Goal: Communication & Community: Answer question/provide support

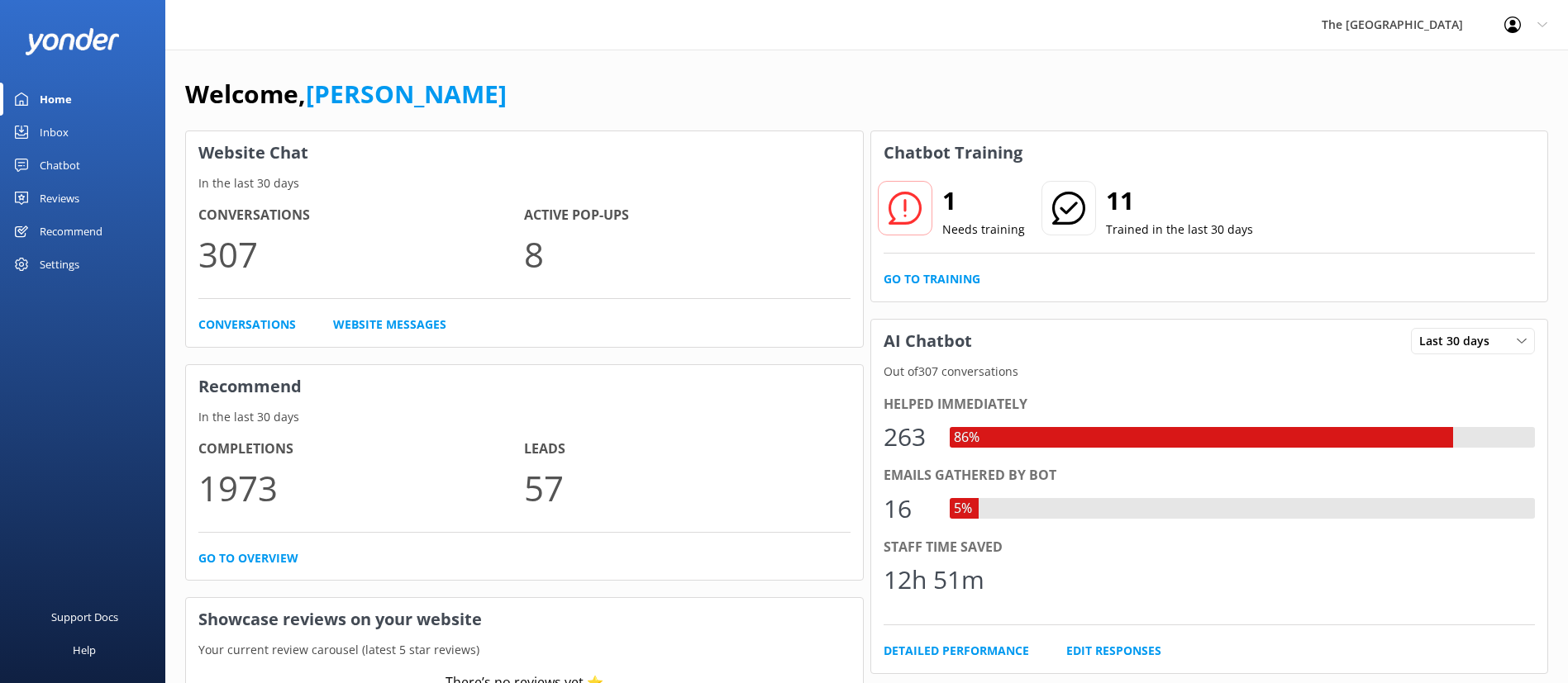
click at [67, 137] on div "Inbox" at bounding box center [54, 132] width 29 height 33
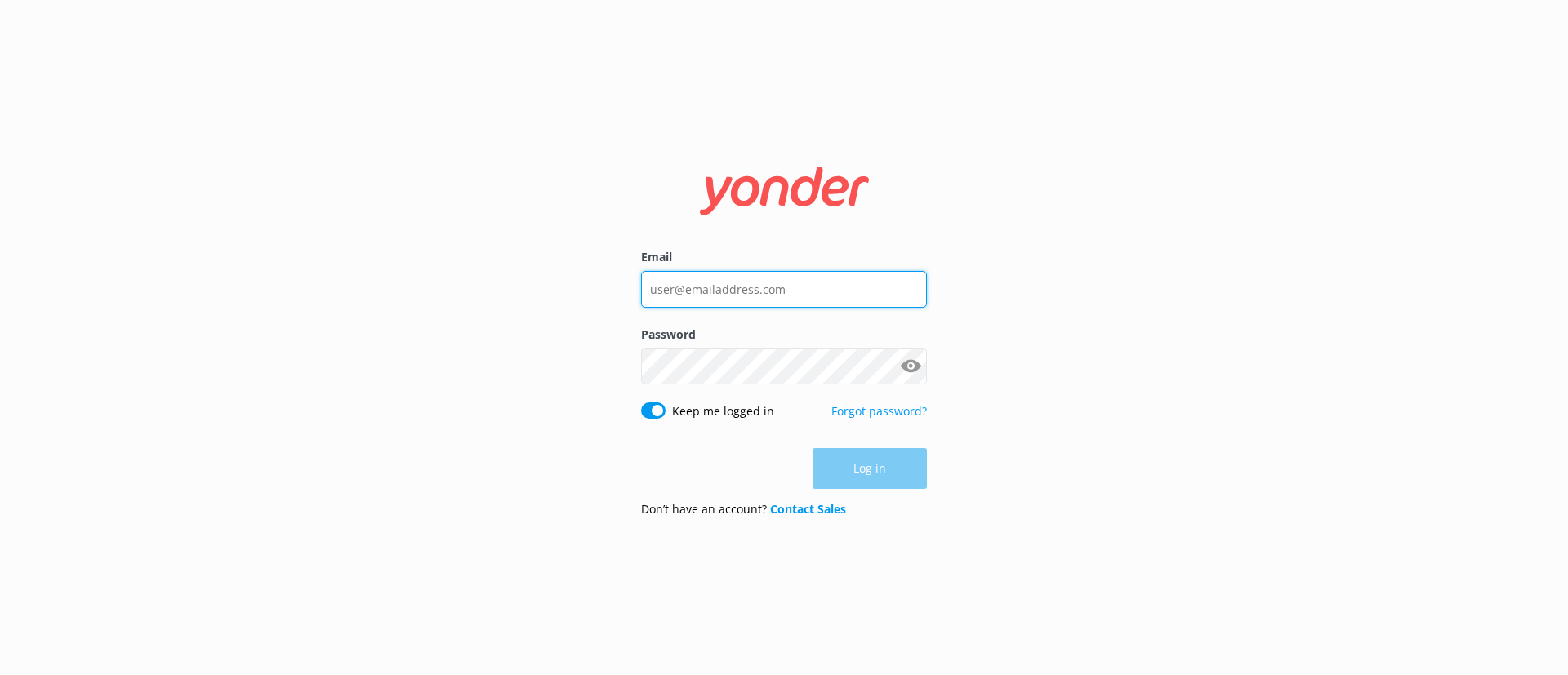
type input "[EMAIL_ADDRESS][DOMAIN_NAME]"
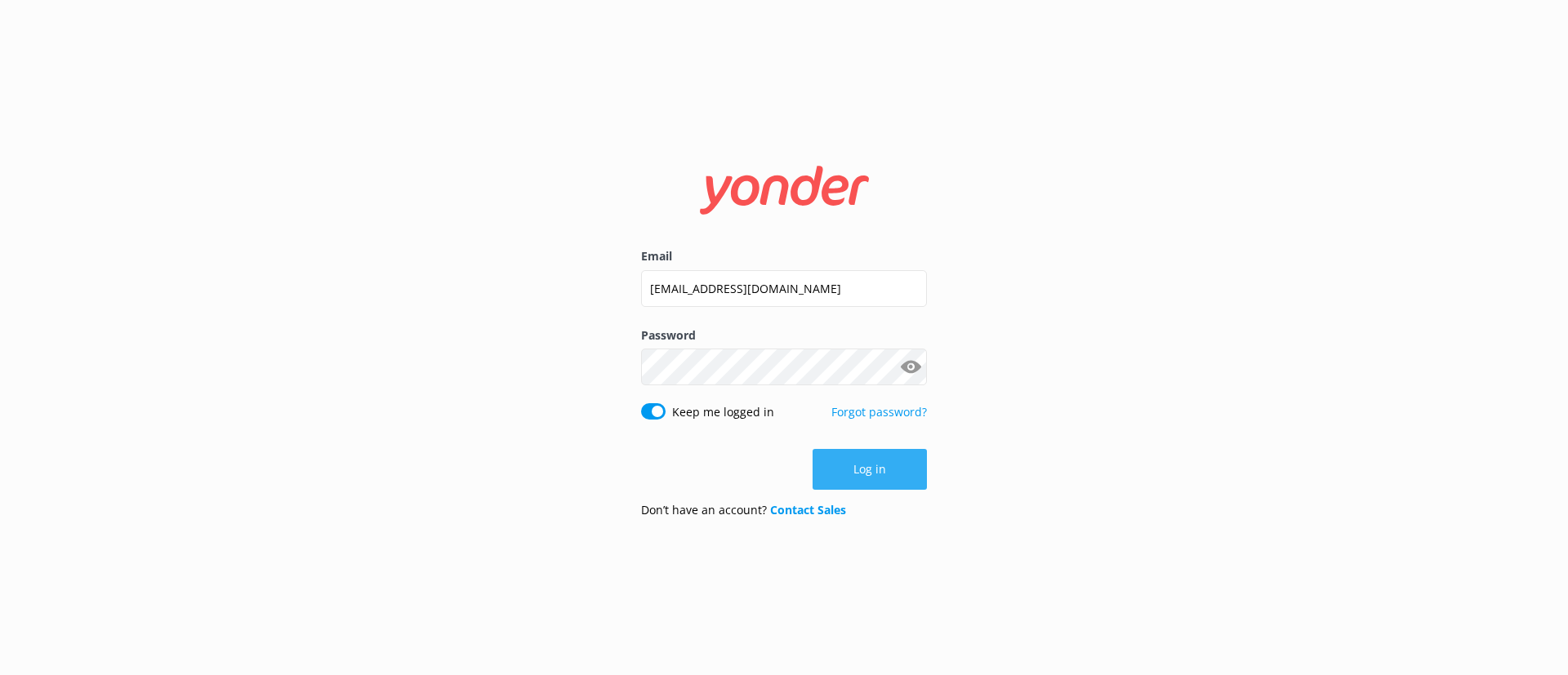
click at [891, 472] on button "Log in" at bounding box center [869, 469] width 114 height 41
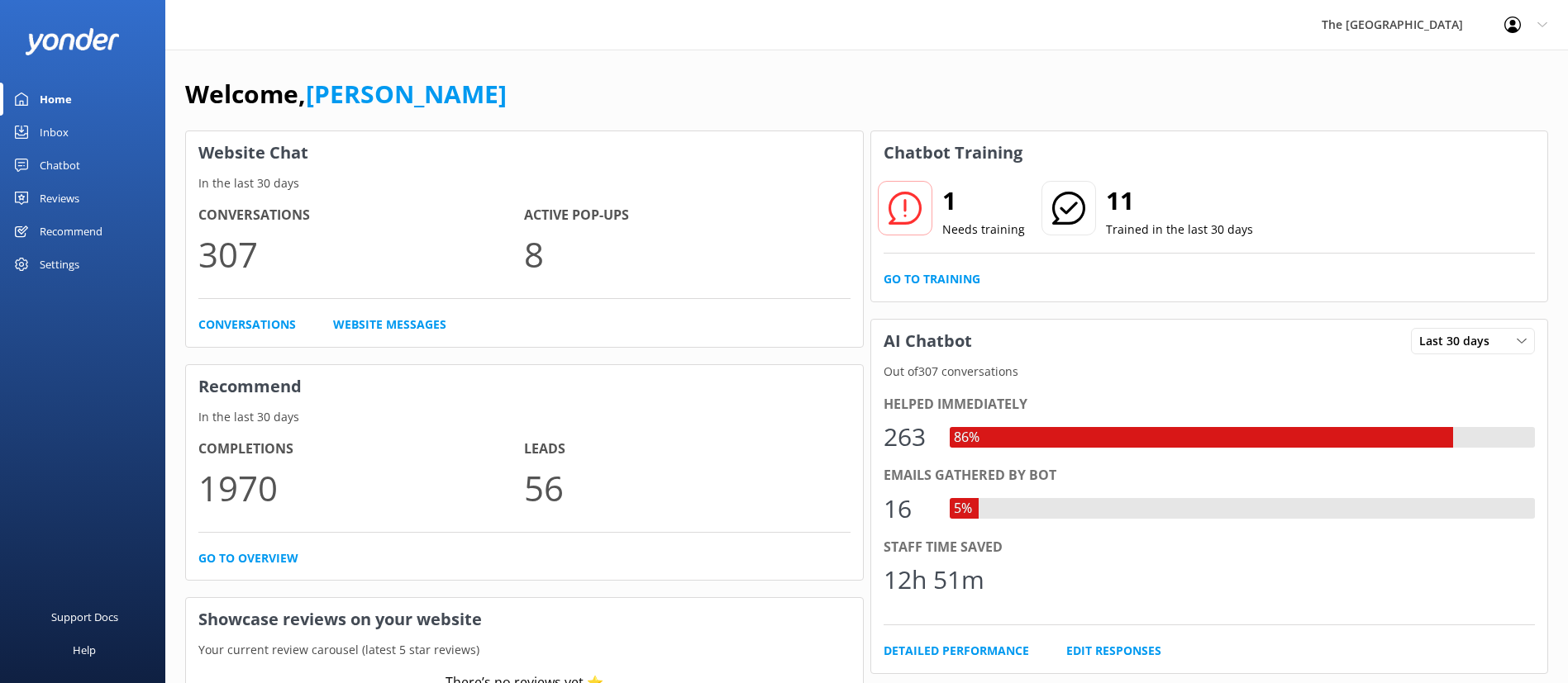
click at [54, 133] on div "Inbox" at bounding box center [54, 132] width 29 height 33
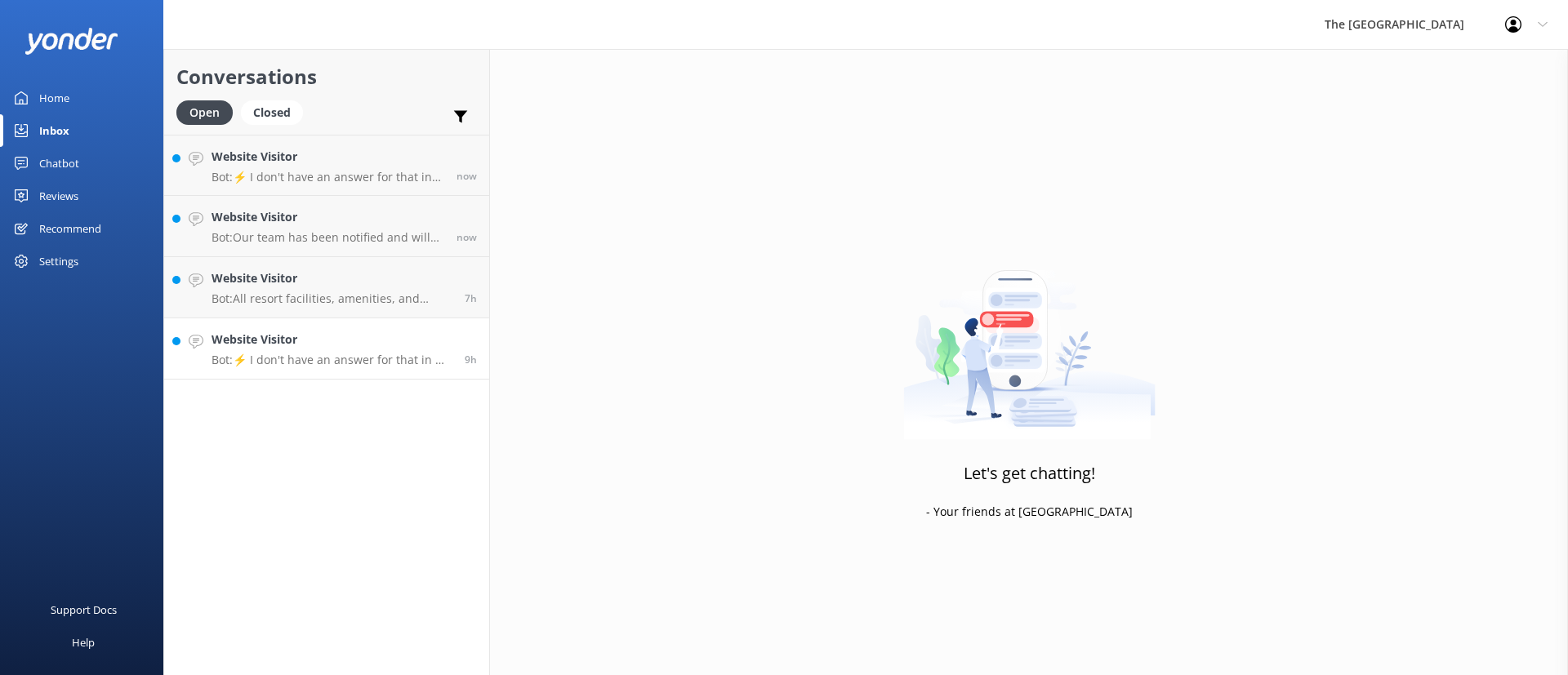
click at [379, 365] on p "Bot: ⚡ I don't have an answer for that in my knowledge base. Please try and rep…" at bounding box center [332, 360] width 241 height 14
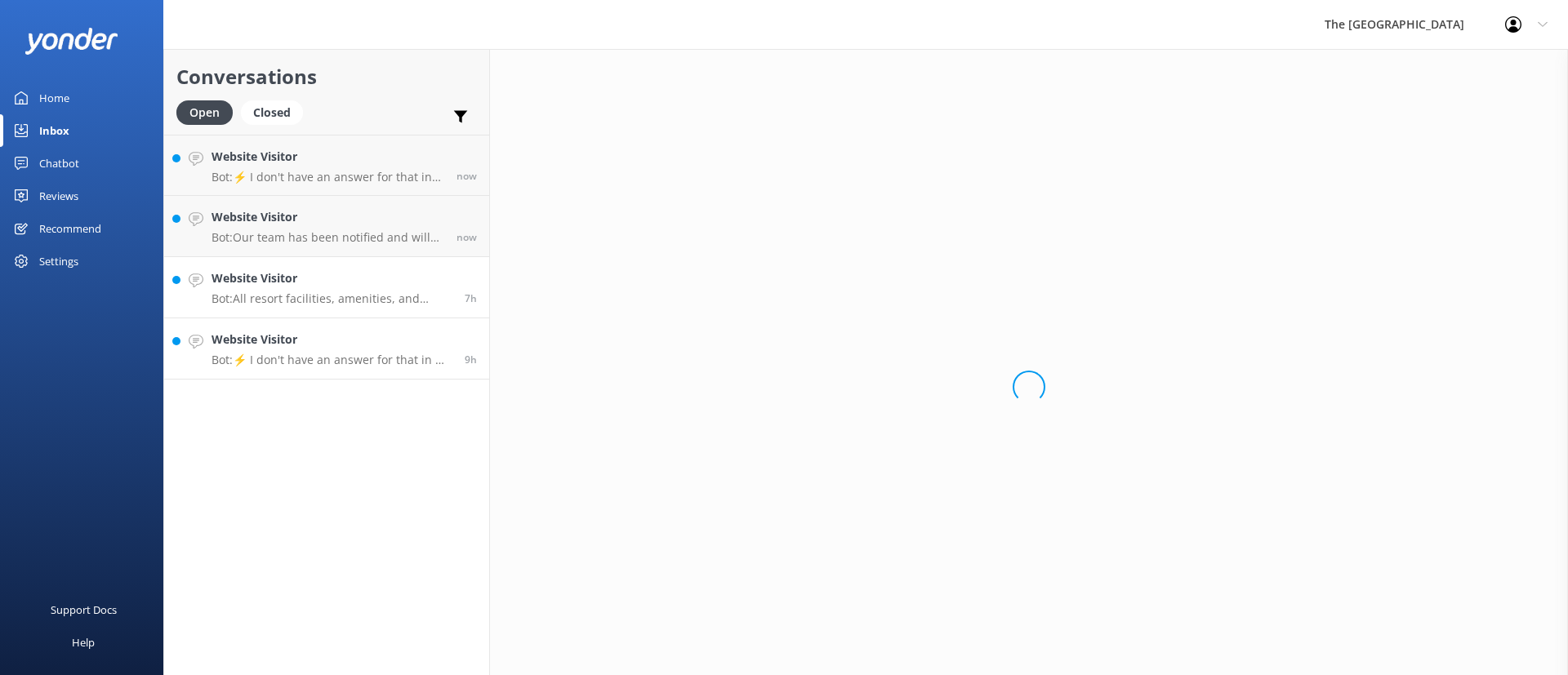
click at [355, 312] on link "Website Visitor Bot: All resort facilities, amenities, and services, including …" at bounding box center [327, 287] width 325 height 61
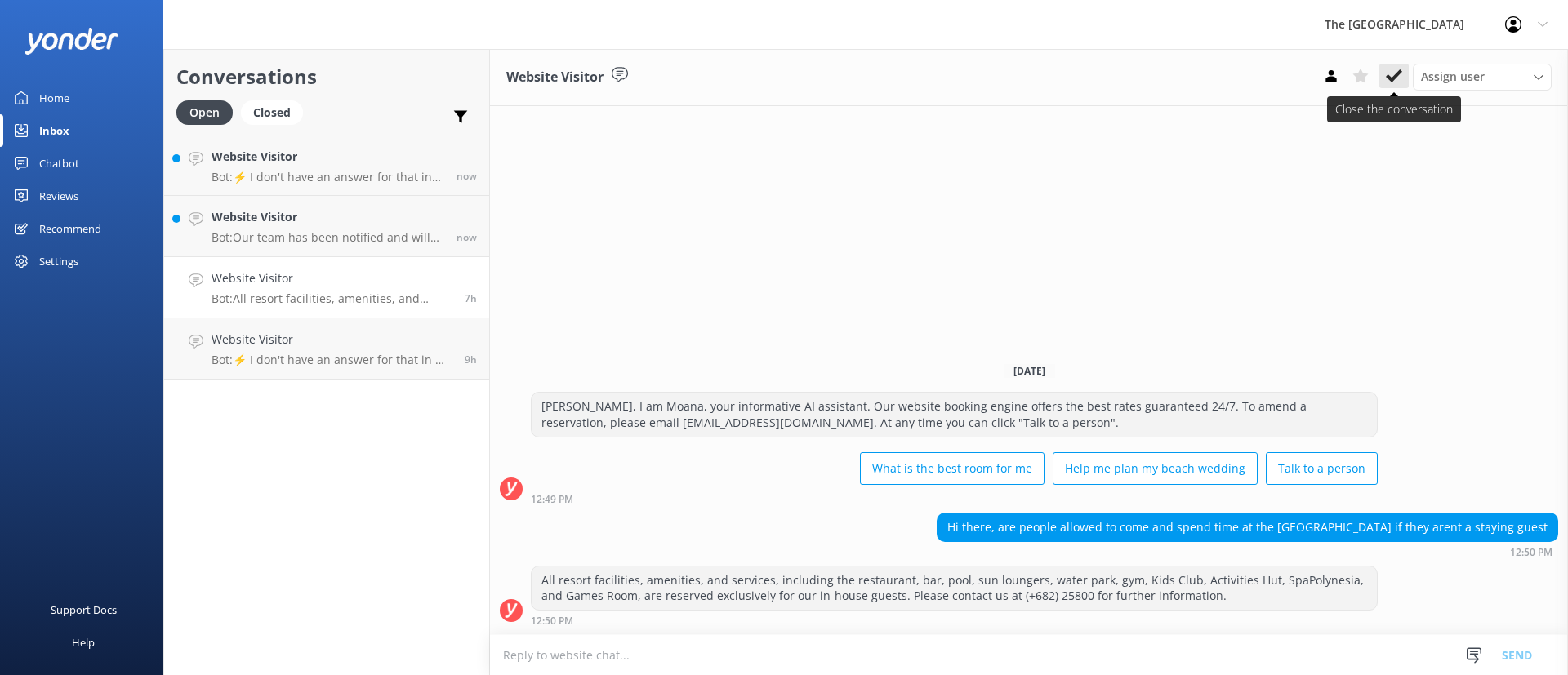
click at [1390, 68] on icon at bounding box center [1394, 76] width 16 height 16
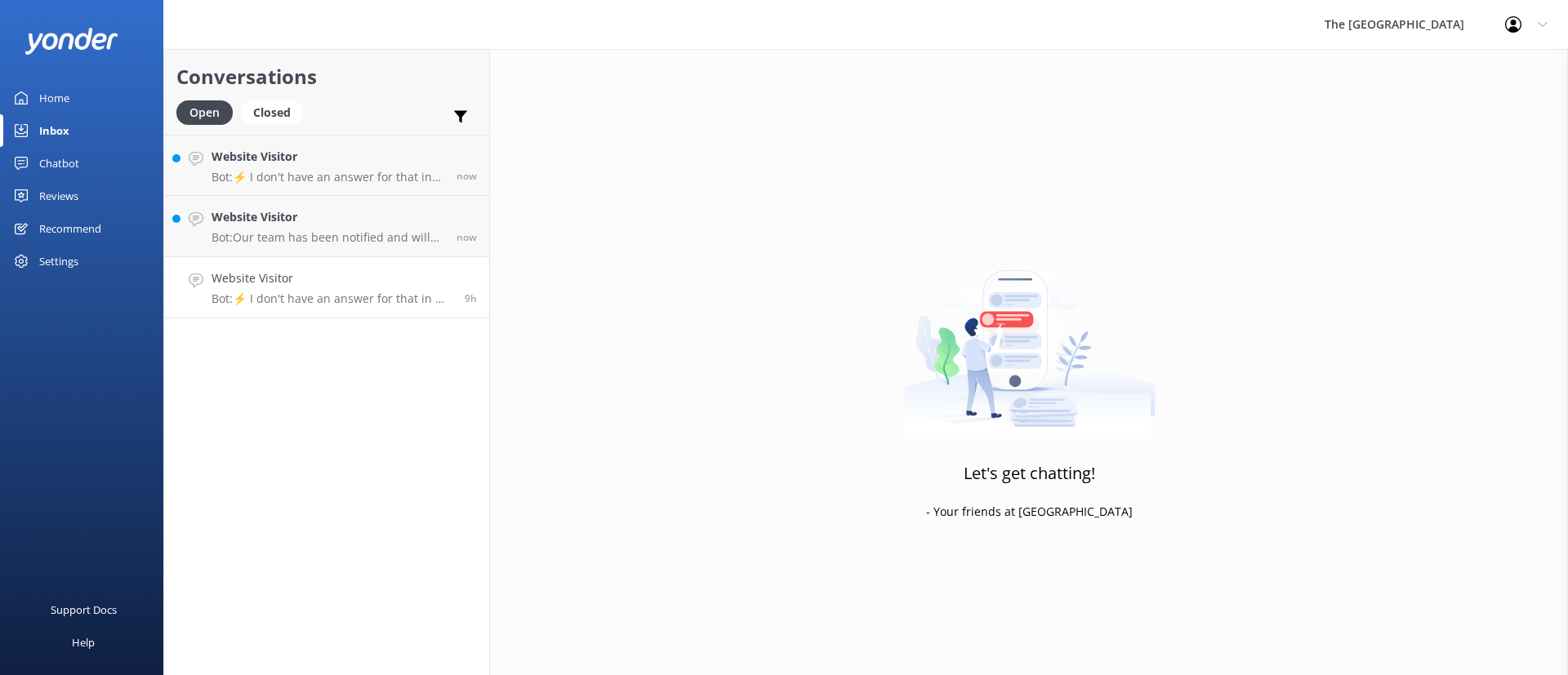
click at [367, 305] on p "Bot: ⚡ I don't have an answer for that in my knowledge base. Please try and rep…" at bounding box center [332, 298] width 241 height 14
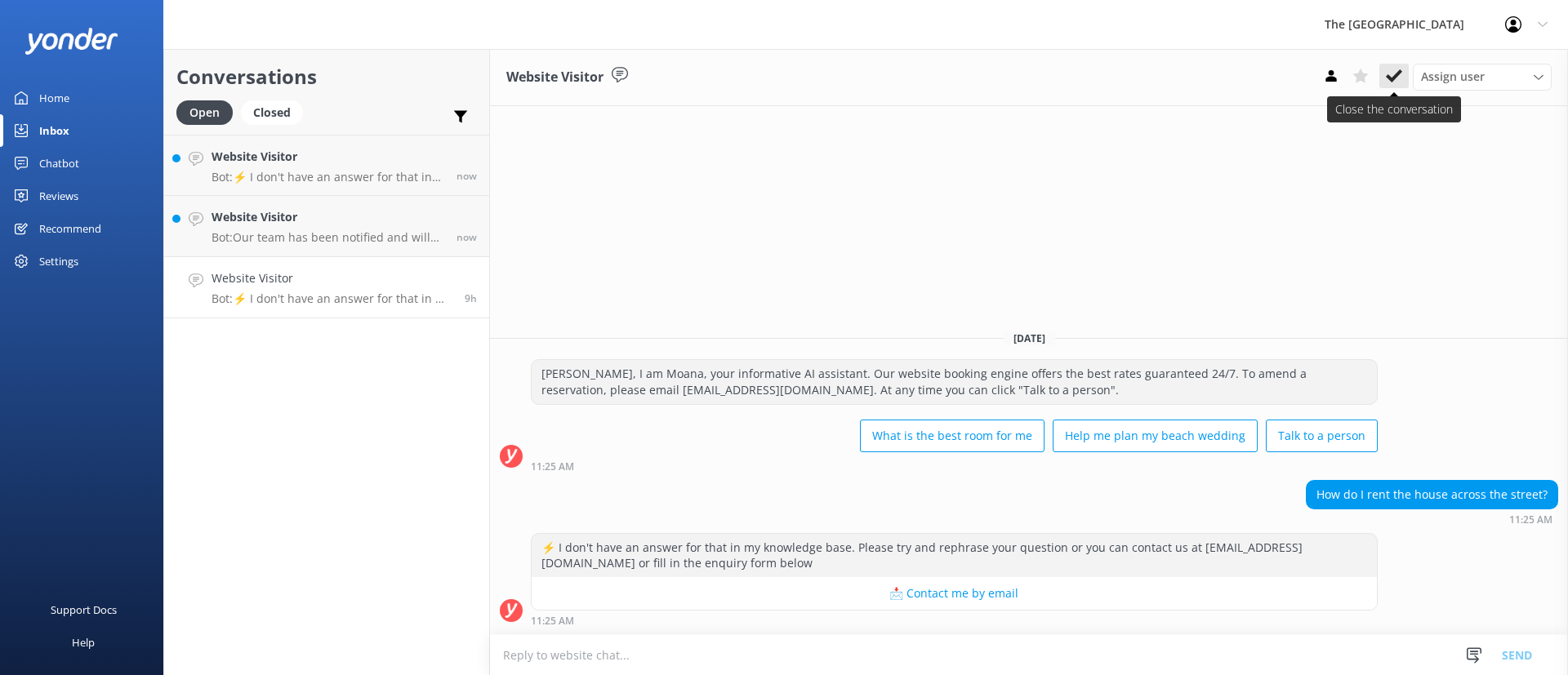
click at [1389, 73] on icon at bounding box center [1394, 76] width 16 height 16
